Goal: Information Seeking & Learning: Check status

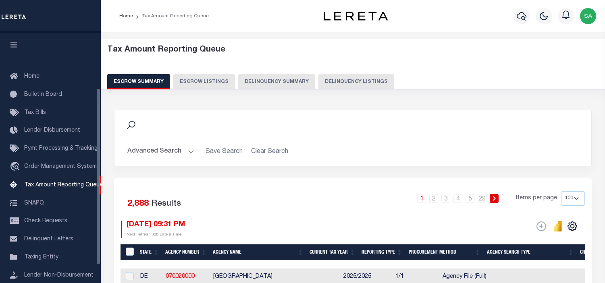
select select "100"
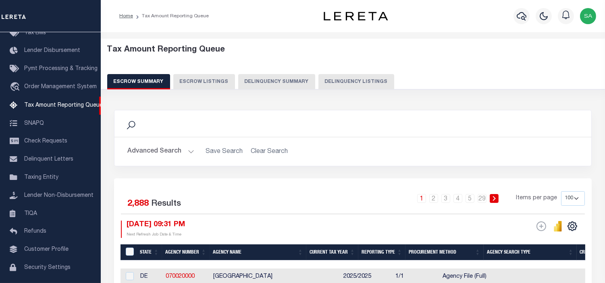
click at [293, 82] on button "Delinquency Summary" at bounding box center [276, 81] width 77 height 15
select select "[GEOGRAPHIC_DATA]"
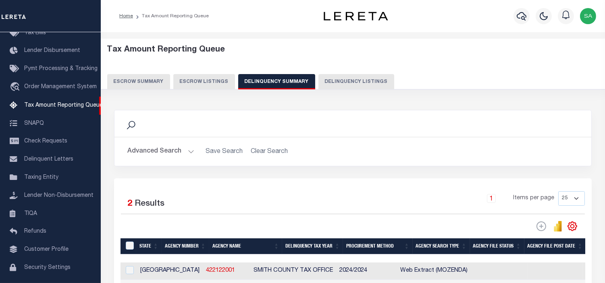
click at [187, 154] on button "Advanced Search" at bounding box center [160, 152] width 67 height 16
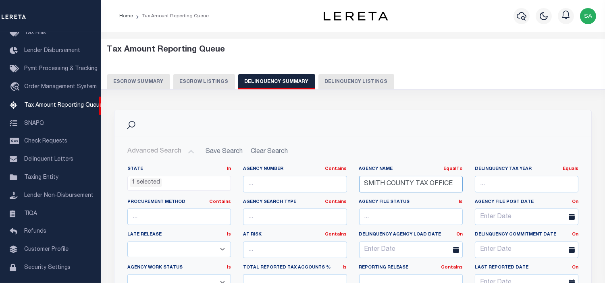
click at [454, 180] on input "SMITH COUNTY TAX OFFICE" at bounding box center [411, 184] width 104 height 17
drag, startPoint x: 454, startPoint y: 181, endPoint x: 332, endPoint y: 182, distance: 121.3
click at [332, 182] on div "State In In AK AL AR AZ CA CO CT DC DE FL GA GU HI IA ID IL IN KS [GEOGRAPHIC_D…" at bounding box center [352, 248] width 463 height 164
paste input "[GEOGRAPHIC_DATA]"
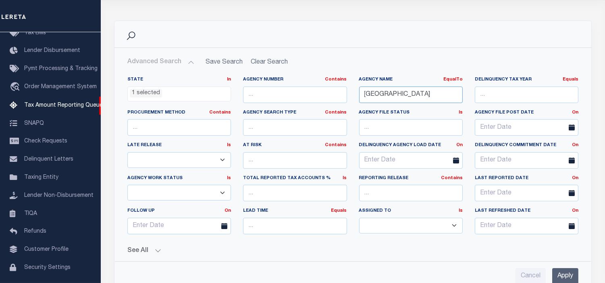
type input "[GEOGRAPHIC_DATA]"
click at [565, 270] on input "Apply" at bounding box center [565, 276] width 26 height 17
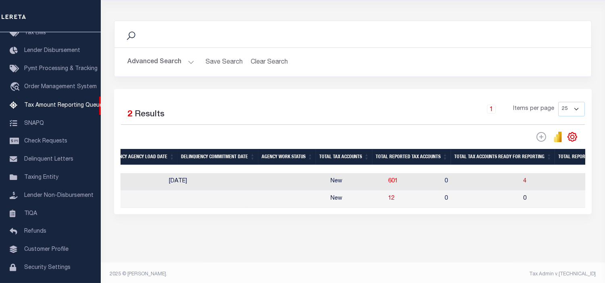
scroll to position [0, 0]
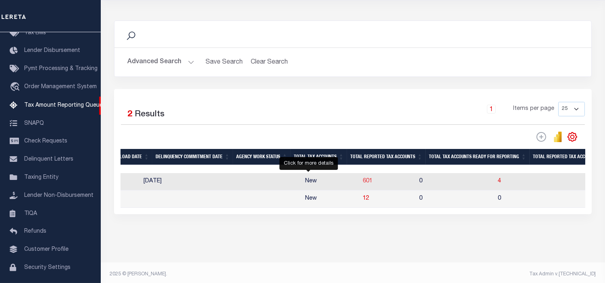
click at [363, 183] on span "601" at bounding box center [368, 182] width 10 height 6
select select "100"
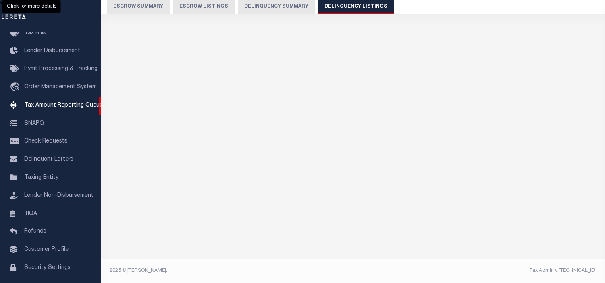
scroll to position [75, 0]
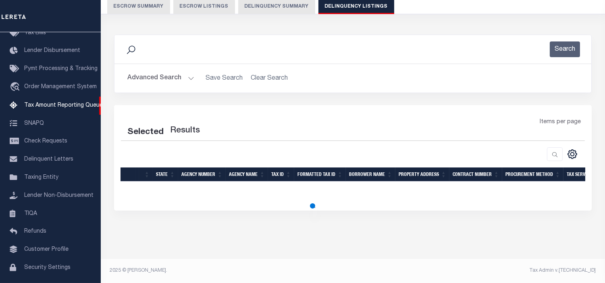
select select "100"
